Goal: Complete application form

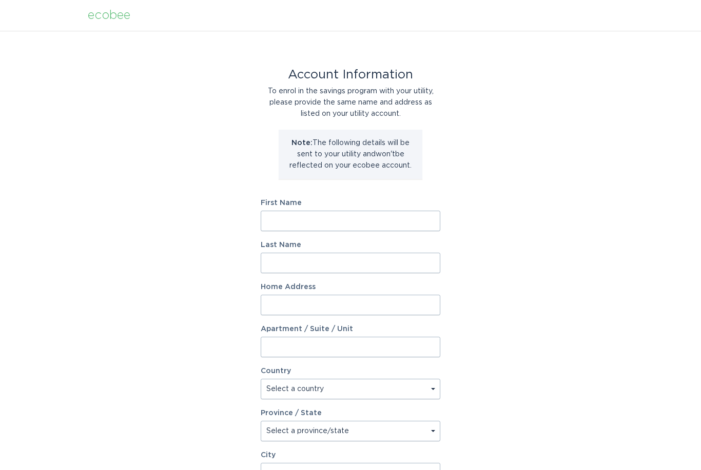
click at [426, 220] on input "First Name" at bounding box center [351, 221] width 180 height 21
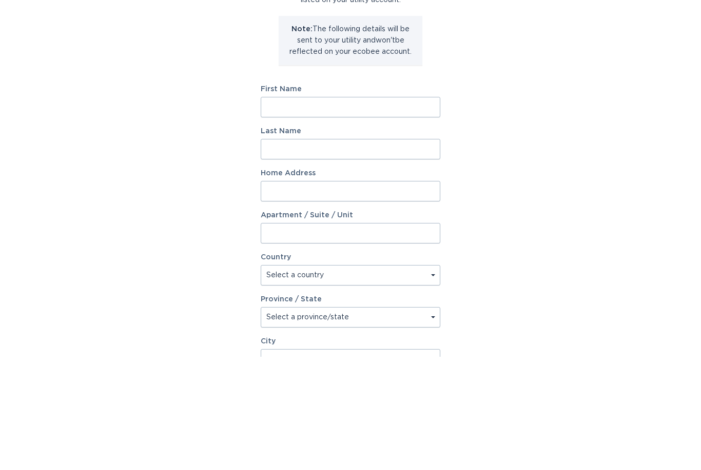
type input "[PERSON_NAME]"
type input "Verhoog"
type input "[STREET_ADDRESS]"
select select "CA"
type input "[GEOGRAPHIC_DATA]"
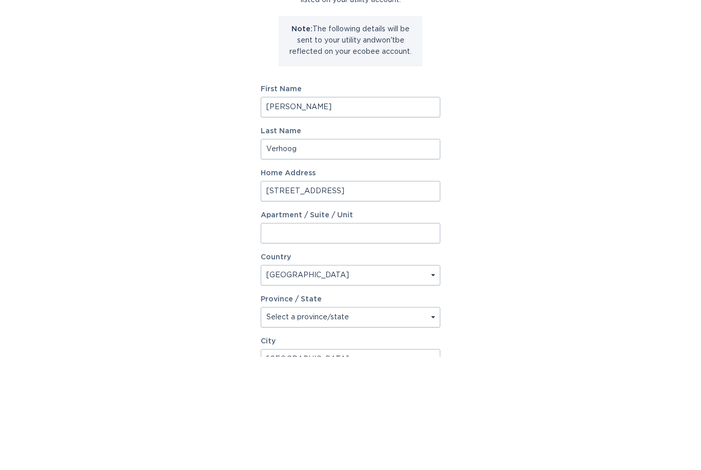
type input "M6N 1G7"
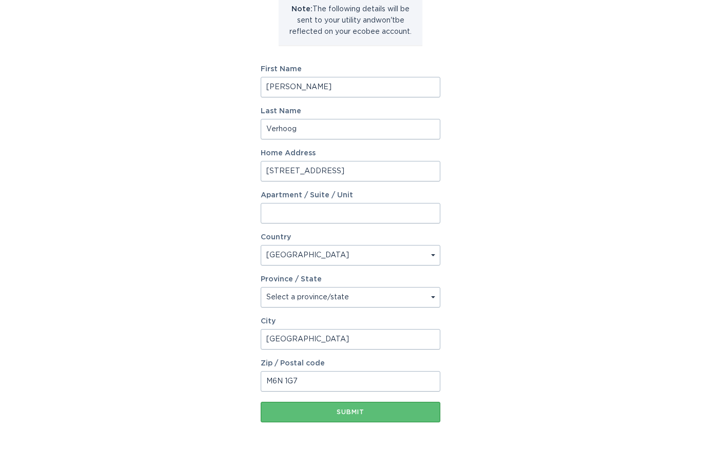
scroll to position [121, 0]
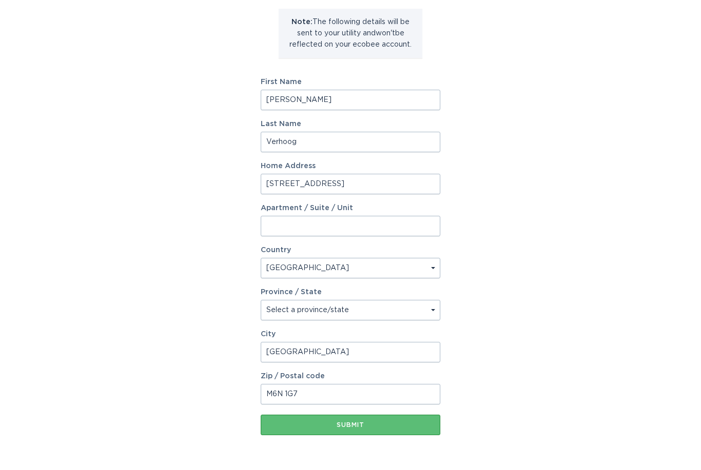
click at [409, 423] on div "Submit" at bounding box center [350, 425] width 169 height 6
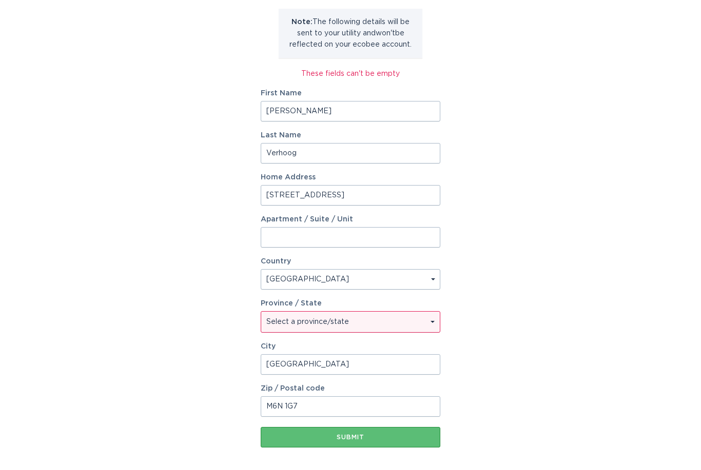
click at [429, 326] on select "Select a province/state [GEOGRAPHIC_DATA] [GEOGRAPHIC_DATA] [GEOGRAPHIC_DATA] […" at bounding box center [350, 322] width 179 height 21
select select "ON"
click at [416, 435] on div "Submit" at bounding box center [350, 437] width 169 height 6
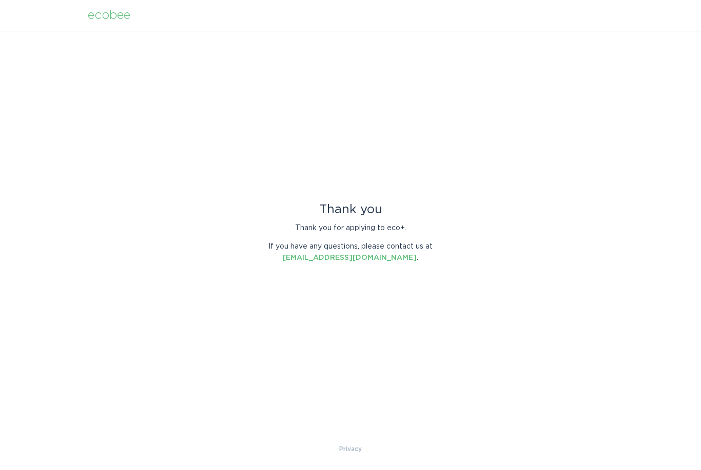
scroll to position [0, 0]
click at [110, 27] on header "ecobee" at bounding box center [350, 15] width 525 height 31
